Goal: Transaction & Acquisition: Purchase product/service

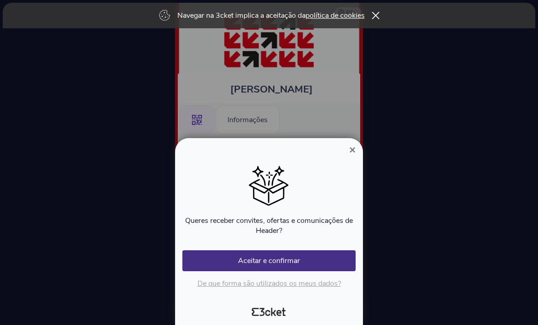
click at [312, 265] on button "Aceitar e confirmar" at bounding box center [269, 260] width 173 height 21
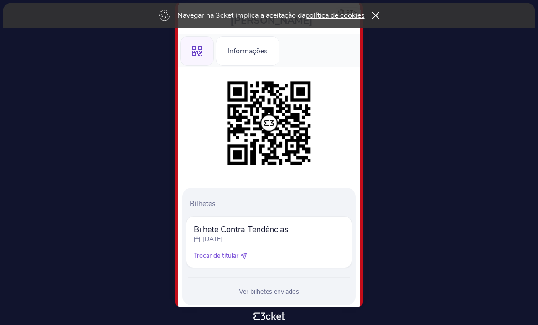
scroll to position [62, 0]
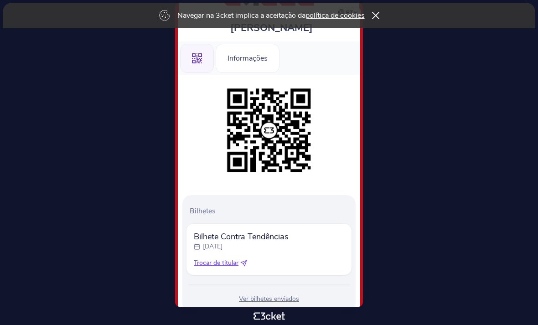
click at [282, 241] on span "Bilhete Contra Tendências" at bounding box center [241, 236] width 95 height 11
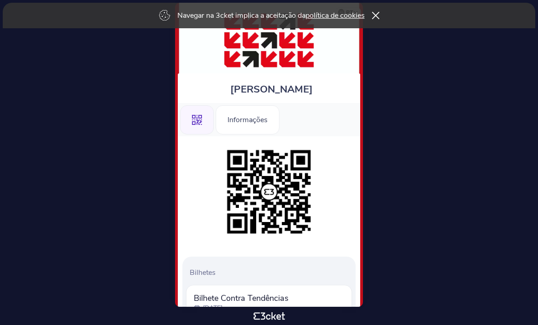
scroll to position [0, 0]
click at [378, 12] on icon at bounding box center [375, 16] width 7 height 8
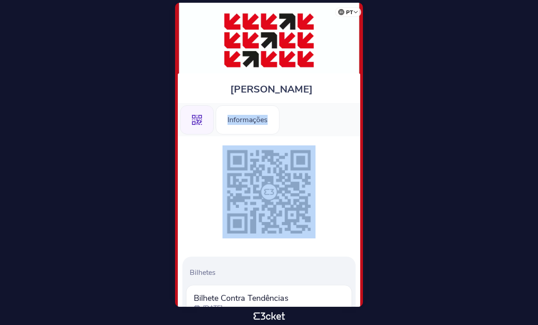
click at [416, 115] on body "pt Português ([GEOGRAPHIC_DATA]) English Español Catalan [DEMOGRAPHIC_DATA] [PE…" at bounding box center [269, 163] width 531 height 318
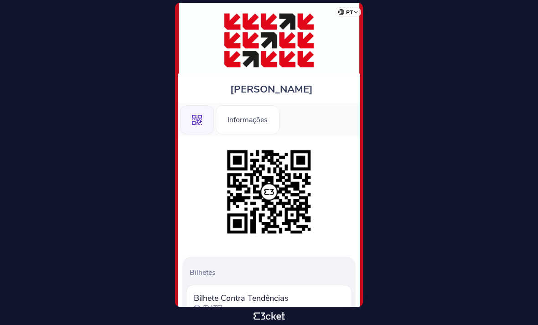
click at [199, 121] on icon at bounding box center [197, 120] width 10 height 10
click at [264, 118] on div "Informações" at bounding box center [248, 119] width 64 height 29
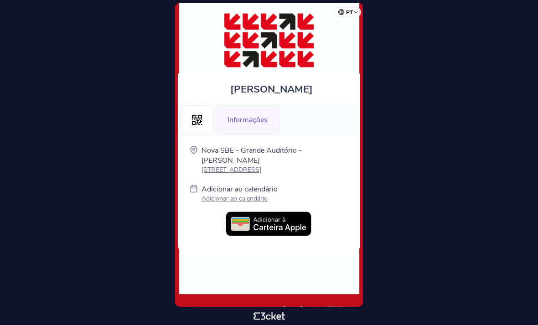
click at [280, 227] on img at bounding box center [269, 225] width 87 height 26
click at [295, 228] on img at bounding box center [269, 225] width 87 height 26
